Goal: Task Accomplishment & Management: Use online tool/utility

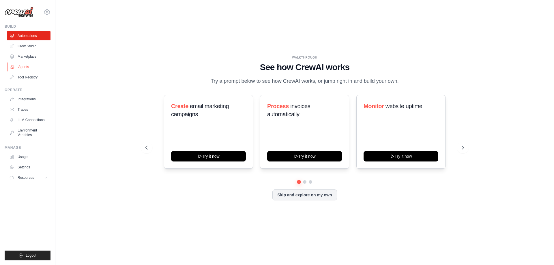
click at [21, 66] on link "Agents" at bounding box center [30, 66] width 44 height 9
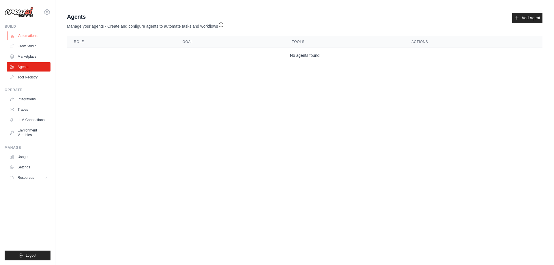
click at [22, 39] on link "Automations" at bounding box center [30, 35] width 44 height 9
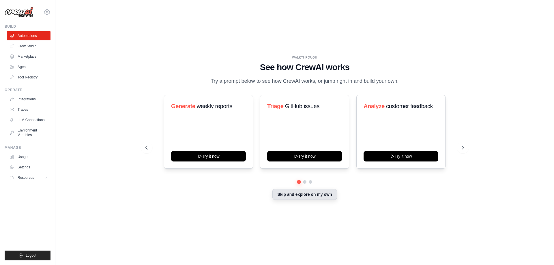
click at [286, 194] on button "Skip and explore on my own" at bounding box center [304, 194] width 64 height 11
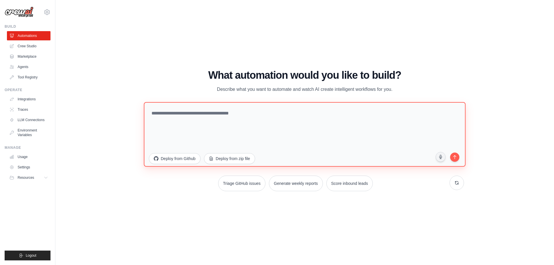
click at [221, 116] on textarea at bounding box center [305, 134] width 322 height 65
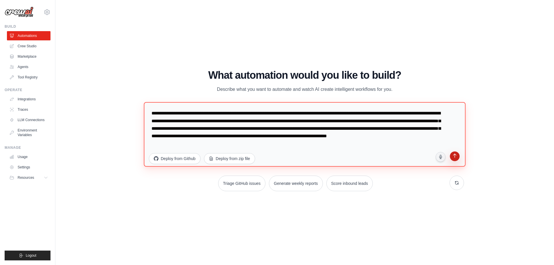
type textarea "**********"
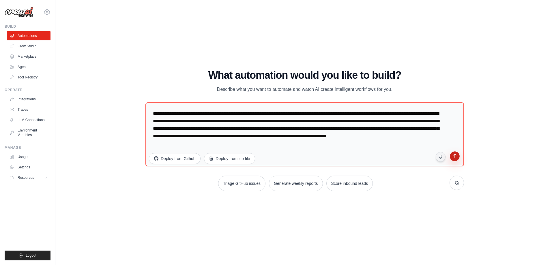
click at [451, 157] on button "submit" at bounding box center [454, 157] width 11 height 11
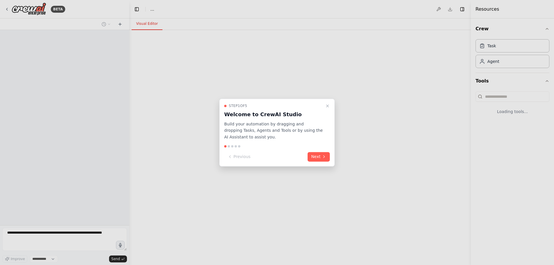
select select "****"
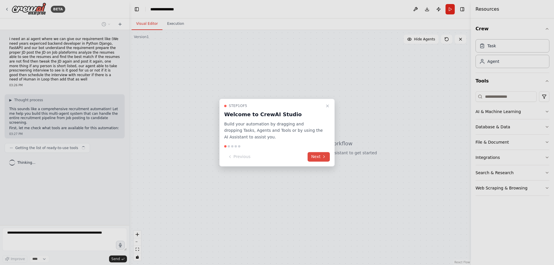
click at [316, 158] on button "Next" at bounding box center [319, 157] width 22 height 10
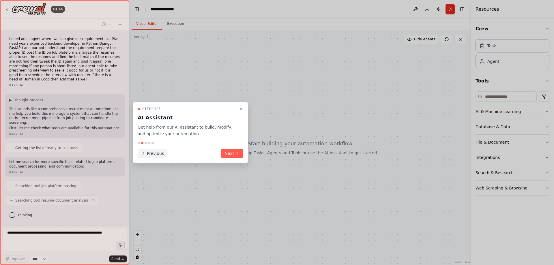
click at [145, 151] on button "Previous" at bounding box center [153, 154] width 30 height 10
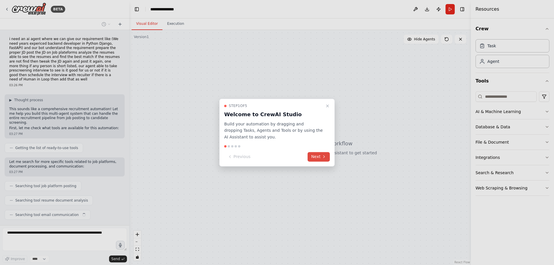
click at [320, 157] on button "Next" at bounding box center [319, 157] width 22 height 10
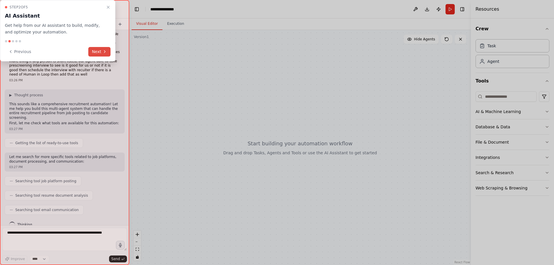
scroll to position [19, 0]
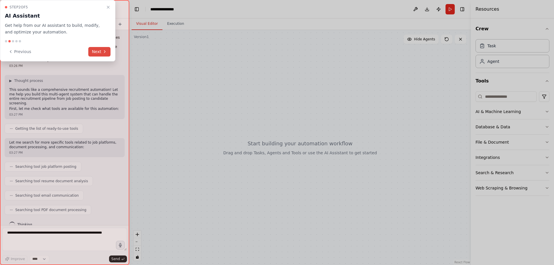
click at [95, 54] on button "Next" at bounding box center [99, 52] width 22 height 10
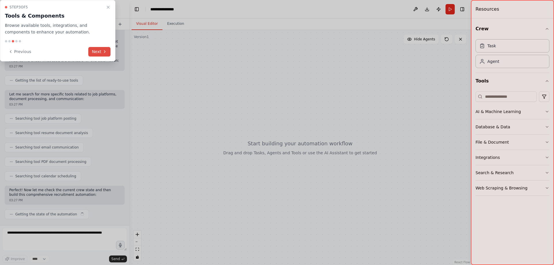
scroll to position [72, 0]
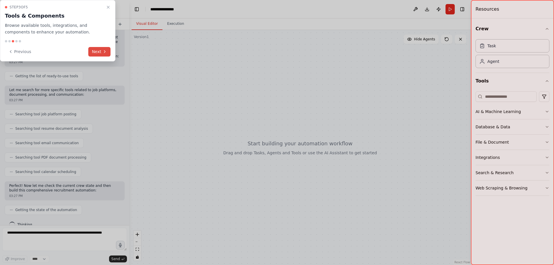
click at [95, 54] on button "Next" at bounding box center [99, 52] width 22 height 10
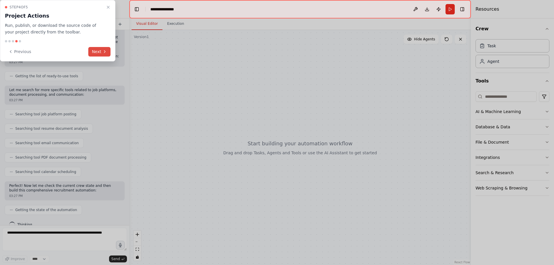
click at [95, 54] on button "Next" at bounding box center [99, 52] width 22 height 10
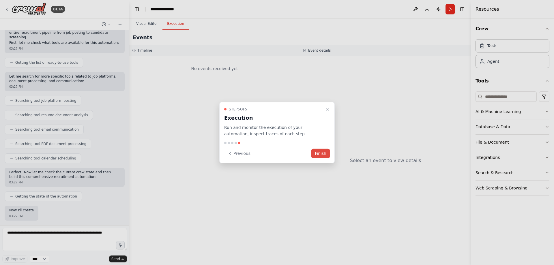
click at [313, 157] on button "Finish" at bounding box center [320, 154] width 18 height 10
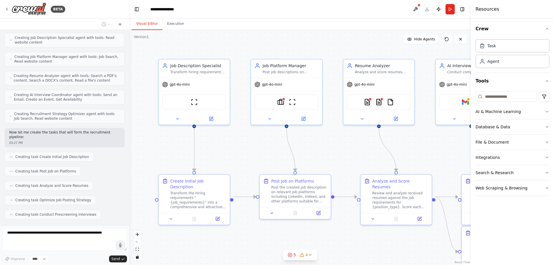
scroll to position [297, 0]
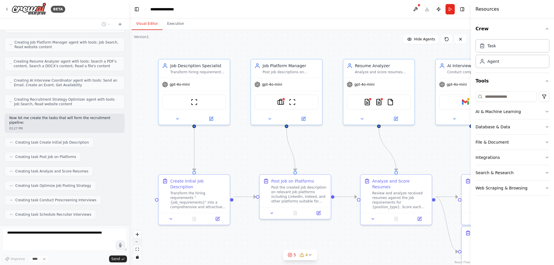
click at [138, 241] on button "zoom out" at bounding box center [138, 242] width 8 height 8
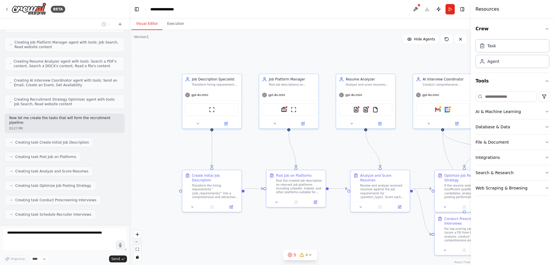
click at [138, 241] on button "zoom out" at bounding box center [138, 242] width 8 height 8
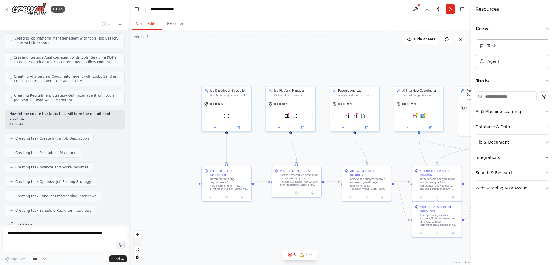
click at [138, 241] on button "zoom out" at bounding box center [138, 242] width 8 height 8
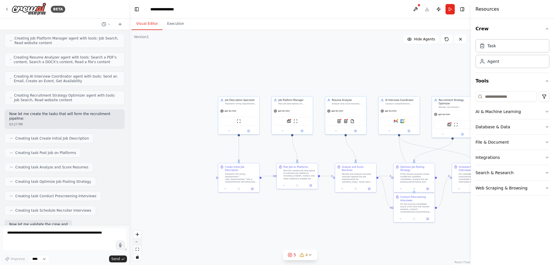
scroll to position [330, 0]
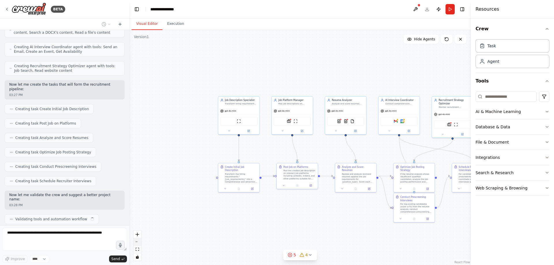
click at [138, 241] on button "zoom out" at bounding box center [138, 242] width 8 height 8
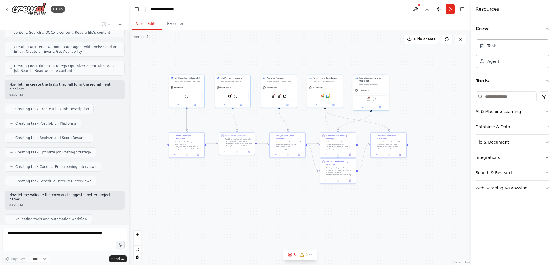
drag, startPoint x: 208, startPoint y: 215, endPoint x: 152, endPoint y: 185, distance: 64.0
click at [152, 186] on div ".deletable-edge-delete-btn { width: 20px; height: 20px; border: 0px solid #ffff…" at bounding box center [300, 147] width 342 height 235
click at [136, 240] on div "React Flow controls" at bounding box center [138, 246] width 8 height 30
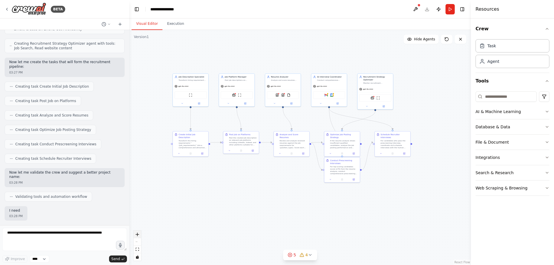
click at [138, 235] on icon "zoom in" at bounding box center [137, 234] width 3 height 3
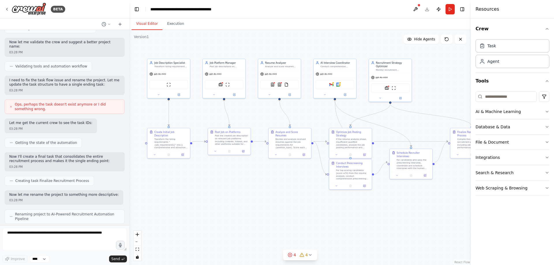
scroll to position [517, 0]
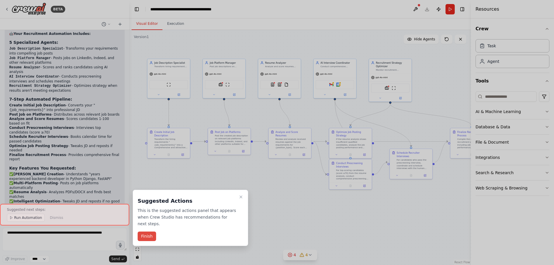
click at [150, 232] on button "Finish" at bounding box center [147, 237] width 18 height 10
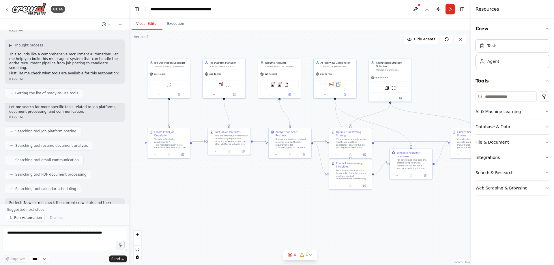
scroll to position [0, 0]
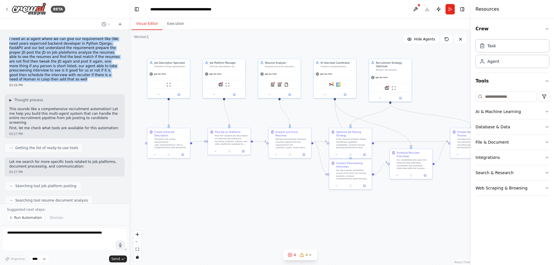
drag, startPoint x: 9, startPoint y: 39, endPoint x: 81, endPoint y: 76, distance: 80.4
click at [81, 76] on div "i need an ai agent where we can give our requirement like (We need years experi…" at bounding box center [65, 62] width 120 height 55
copy p "i need an ai agent where we can give our requirement like (We need years experi…"
click at [18, 219] on span "Run Automation" at bounding box center [28, 218] width 28 height 5
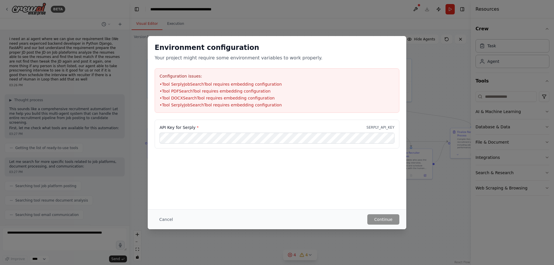
click at [328, 176] on div "API Key for Serply * SERPLY_API_KEY" at bounding box center [277, 149] width 259 height 58
drag, startPoint x: 369, startPoint y: 126, endPoint x: 395, endPoint y: 130, distance: 25.7
click at [395, 130] on div "API Key for Serply * SERPLY_API_KEY" at bounding box center [277, 134] width 245 height 29
copy p "SERPLY_API_KEY"
click at [234, 173] on div "API Key for Serply * SERPLY_API_KEY" at bounding box center [277, 149] width 259 height 58
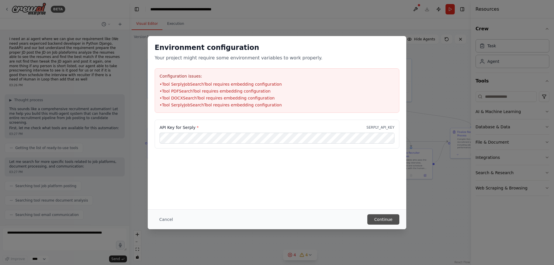
click at [380, 223] on button "Continue" at bounding box center [383, 219] width 32 height 10
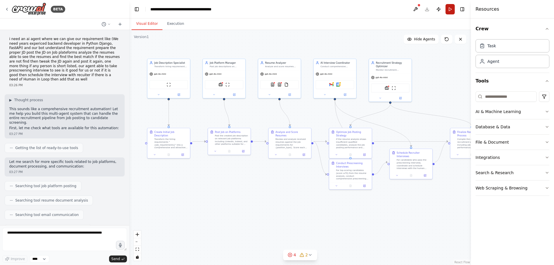
click at [449, 10] on button "Run" at bounding box center [450, 9] width 9 height 10
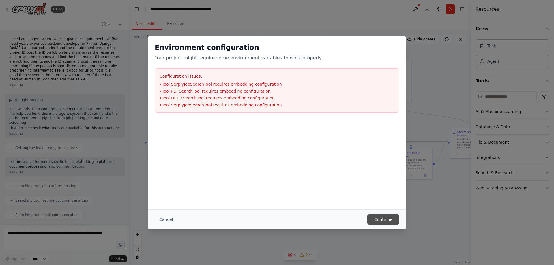
click at [385, 220] on button "Continue" at bounding box center [383, 219] width 32 height 10
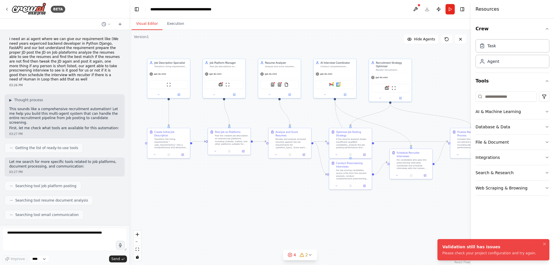
click at [451, 246] on div "Validation still has issues" at bounding box center [489, 247] width 94 height 6
click at [222, 85] on img at bounding box center [220, 84] width 4 height 4
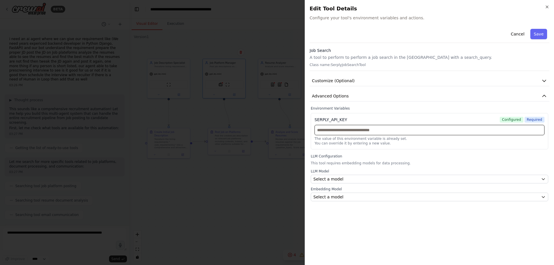
click at [343, 128] on input "text" at bounding box center [430, 130] width 230 height 10
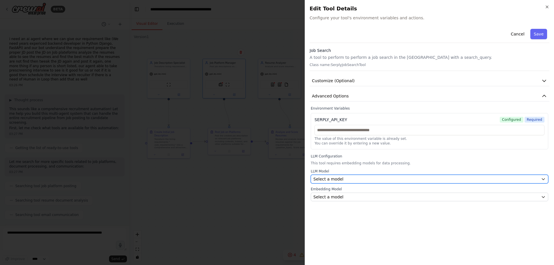
click at [354, 177] on div "Select a model" at bounding box center [425, 179] width 225 height 6
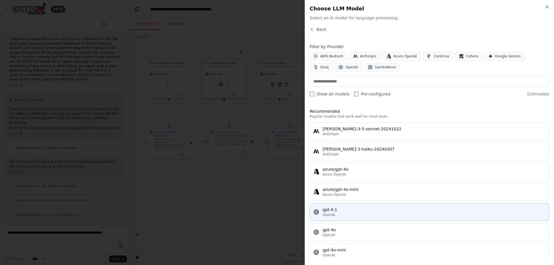
click at [334, 210] on div "gpt-4.1" at bounding box center [434, 210] width 223 height 6
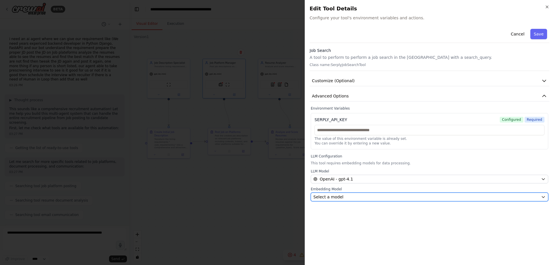
click at [350, 197] on div "Select a model" at bounding box center [425, 197] width 225 height 6
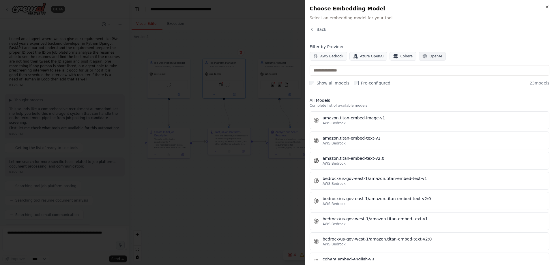
click at [421, 58] on button "OpenAI" at bounding box center [432, 56] width 27 height 9
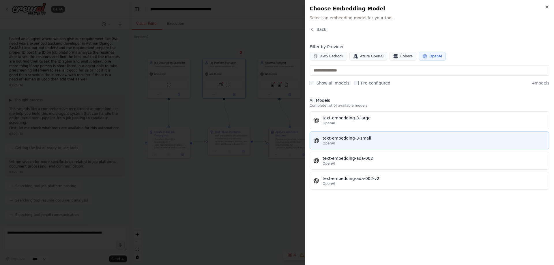
click at [339, 142] on div "OpenAI" at bounding box center [434, 143] width 223 height 5
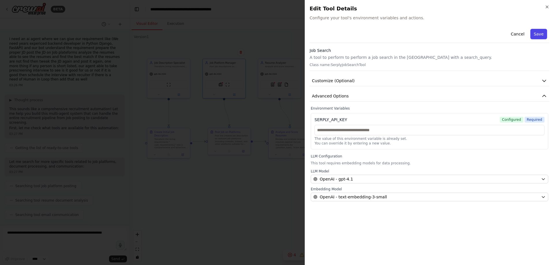
click at [536, 35] on button "Save" at bounding box center [538, 34] width 17 height 10
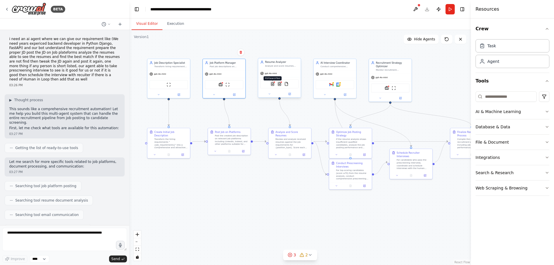
click at [274, 84] on img at bounding box center [272, 84] width 4 height 4
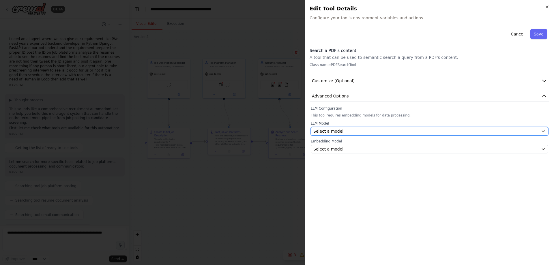
click at [344, 128] on button "Select a model" at bounding box center [430, 131] width 238 height 9
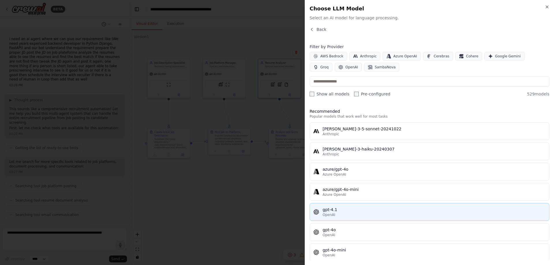
click at [339, 210] on div "gpt-4.1" at bounding box center [434, 210] width 223 height 6
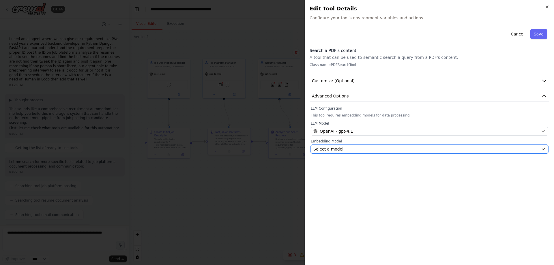
click at [374, 150] on div "Select a model" at bounding box center [425, 149] width 225 height 6
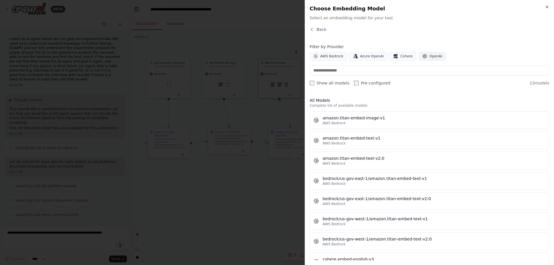
click at [423, 57] on icon "button" at bounding box center [425, 56] width 5 height 5
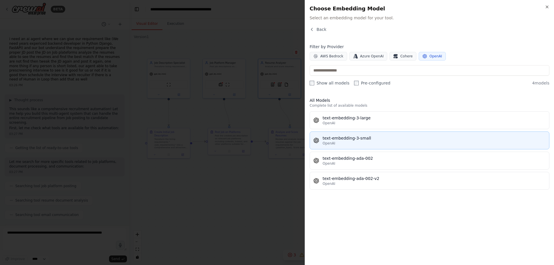
click at [333, 143] on span "OpenAI" at bounding box center [329, 143] width 13 height 5
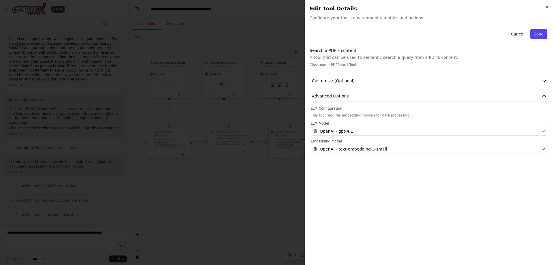
click at [541, 34] on button "Save" at bounding box center [538, 34] width 17 height 10
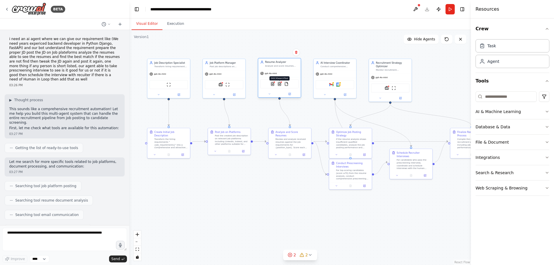
click at [280, 85] on img at bounding box center [279, 84] width 4 height 4
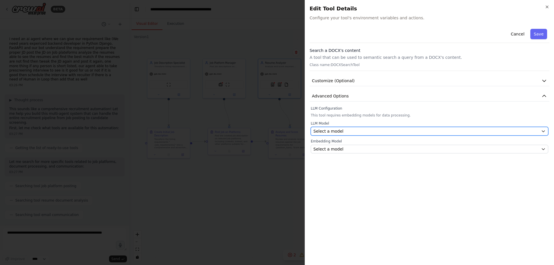
click at [360, 129] on div "Select a model" at bounding box center [425, 131] width 225 height 6
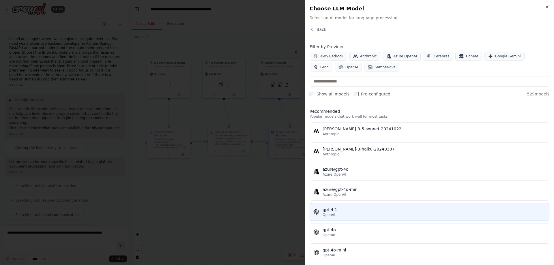
click at [339, 210] on div "gpt-4.1" at bounding box center [434, 210] width 223 height 6
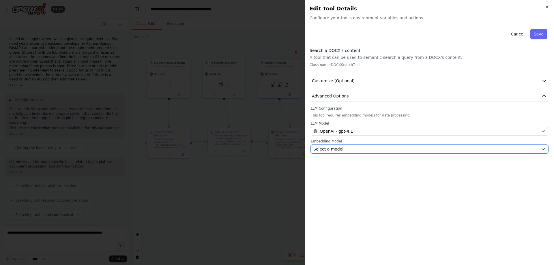
click at [382, 149] on div "Select a model" at bounding box center [425, 149] width 225 height 6
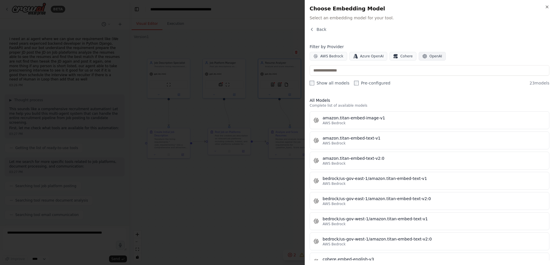
click at [429, 57] on span "OpenAI" at bounding box center [435, 56] width 13 height 5
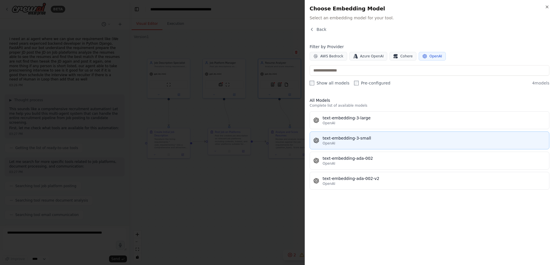
click at [357, 136] on div "text-embedding-3-small" at bounding box center [434, 138] width 223 height 6
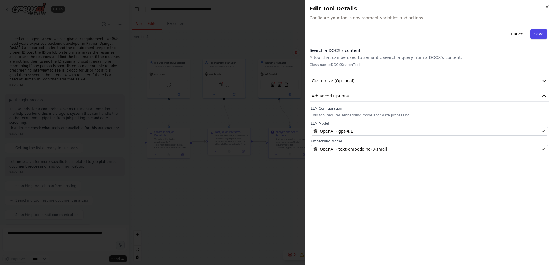
click at [540, 36] on button "Save" at bounding box center [538, 34] width 17 height 10
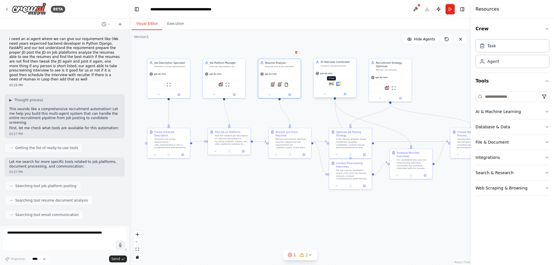
click at [331, 85] on img at bounding box center [331, 84] width 4 height 4
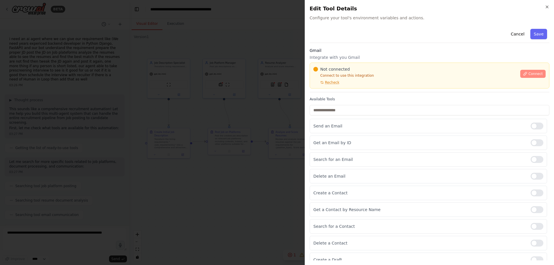
click at [528, 76] on span "Connect" at bounding box center [535, 74] width 14 height 5
click at [335, 85] on div "Not connected Connect to use this integration Recheck Connect" at bounding box center [430, 76] width 240 height 26
click at [337, 85] on div "Not connected Connect to use this integration Recheck Connect" at bounding box center [430, 76] width 240 height 26
click at [377, 74] on p "Connect to use this integration" at bounding box center [414, 75] width 203 height 5
click at [380, 74] on p "Connect to use this integration" at bounding box center [414, 75] width 203 height 5
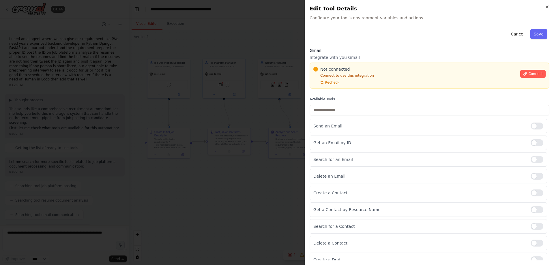
click at [430, 79] on div "Not connected Connect to use this integration Recheck" at bounding box center [414, 75] width 203 height 18
click at [410, 124] on p "Send an Email" at bounding box center [419, 126] width 213 height 6
click at [214, 160] on div at bounding box center [277, 132] width 554 height 265
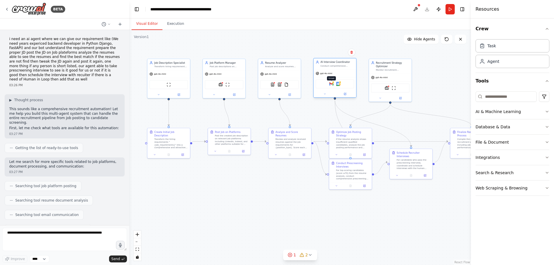
click at [332, 86] on img at bounding box center [331, 84] width 4 height 4
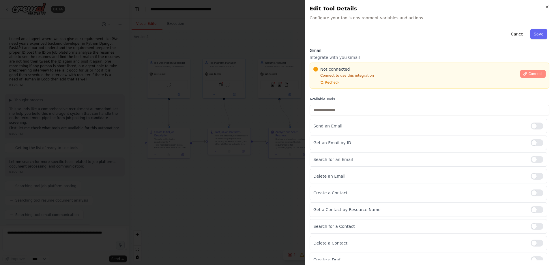
click at [524, 73] on icon at bounding box center [525, 74] width 4 height 4
click at [330, 83] on span "Recheck" at bounding box center [332, 82] width 14 height 5
click at [239, 110] on div at bounding box center [277, 132] width 554 height 265
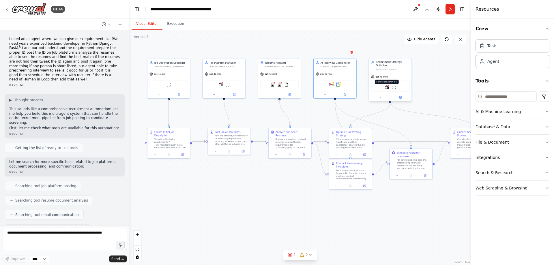
click at [387, 89] on img at bounding box center [387, 87] width 4 height 4
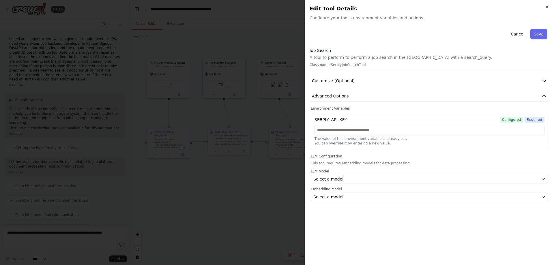
click at [543, 6] on h2 "Edit Tool Details" at bounding box center [430, 9] width 240 height 8
click at [546, 7] on icon "button" at bounding box center [547, 7] width 5 height 5
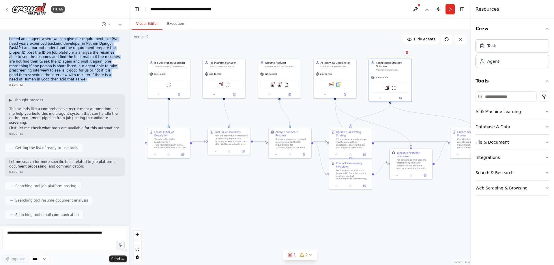
drag, startPoint x: 9, startPoint y: 40, endPoint x: 84, endPoint y: 76, distance: 83.0
click at [84, 76] on div "i need an ai agent where we can give our requirement like (We need years experi…" at bounding box center [65, 62] width 120 height 55
copy p "i need an ai agent where we can give our requirement like (We need years experi…"
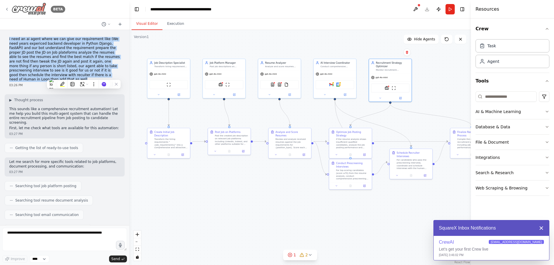
click at [12, 6] on img at bounding box center [29, 9] width 35 height 13
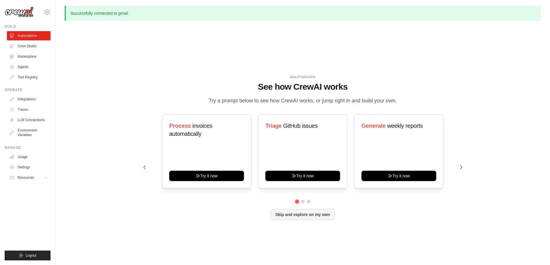
click at [26, 252] on button "Logout" at bounding box center [28, 256] width 46 height 10
click at [20, 256] on icon "submit" at bounding box center [21, 255] width 3 height 3
click at [20, 255] on icon "submit" at bounding box center [21, 255] width 5 height 5
